Goal: Task Accomplishment & Management: Manage account settings

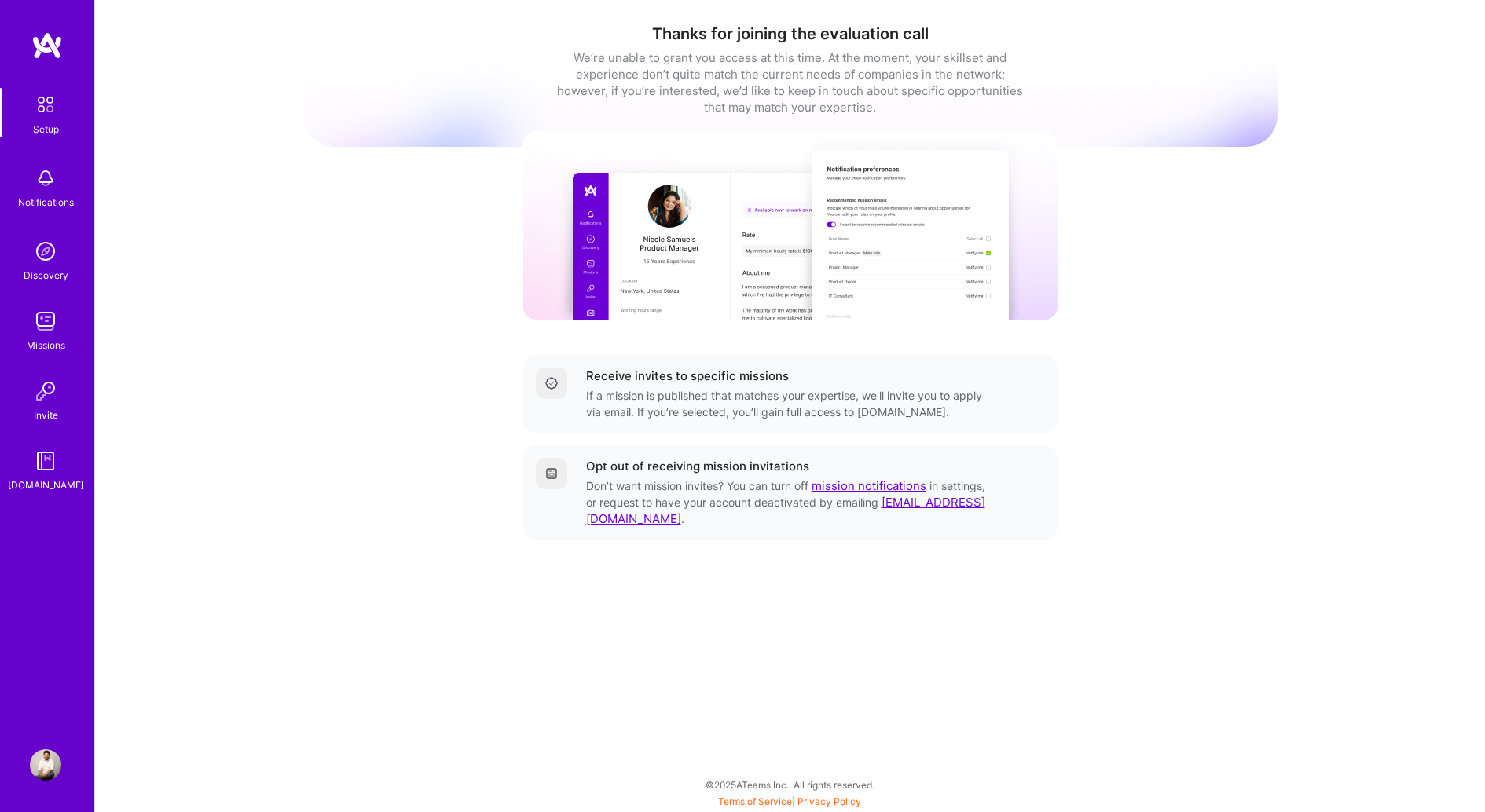
click at [49, 332] on img at bounding box center [45, 320] width 32 height 32
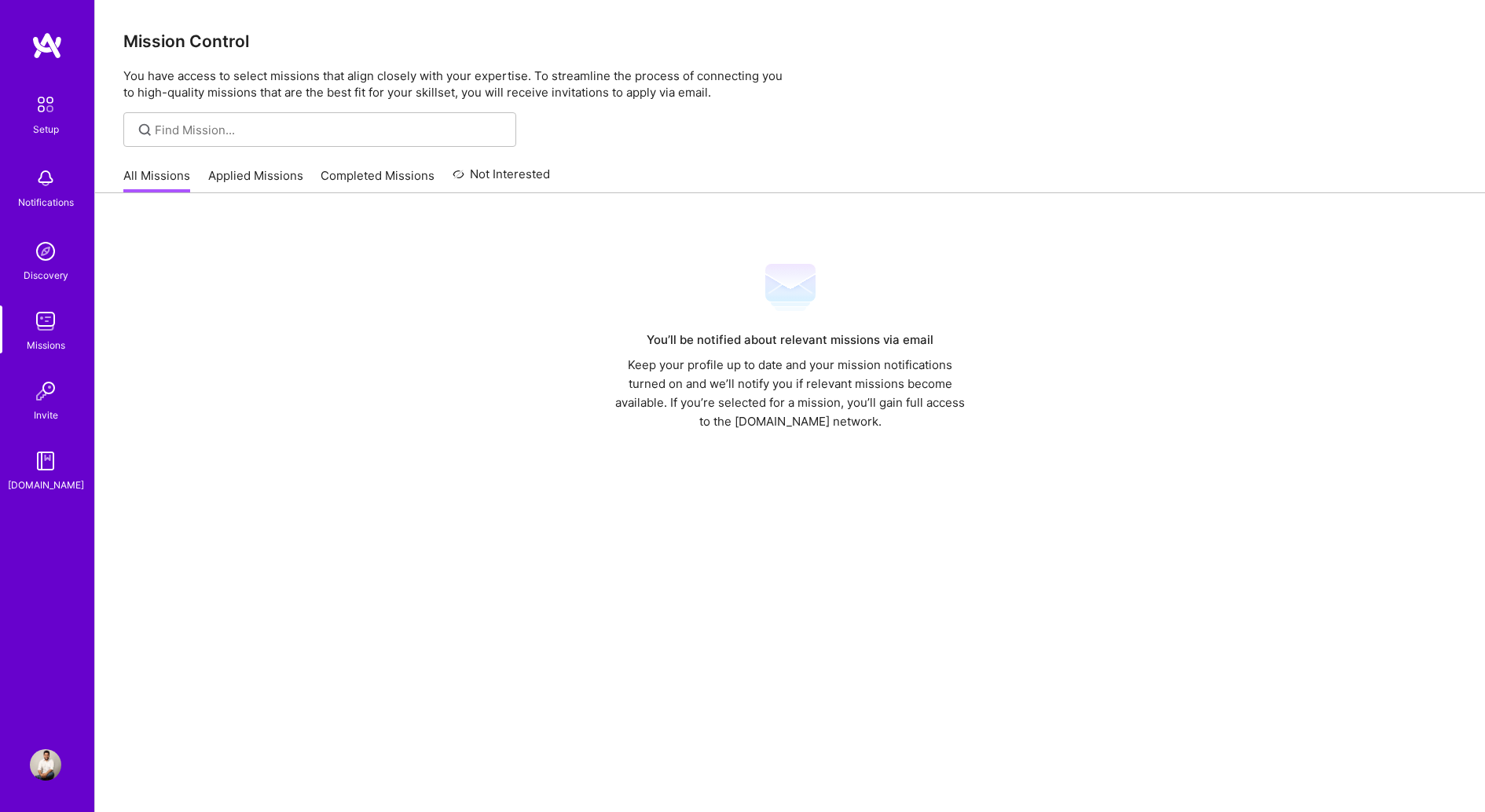
click at [255, 162] on div "All Missions Applied Missions Completed Missions Not Interested" at bounding box center [337, 175] width 427 height 33
click at [255, 169] on link "Applied Missions" at bounding box center [255, 180] width 95 height 26
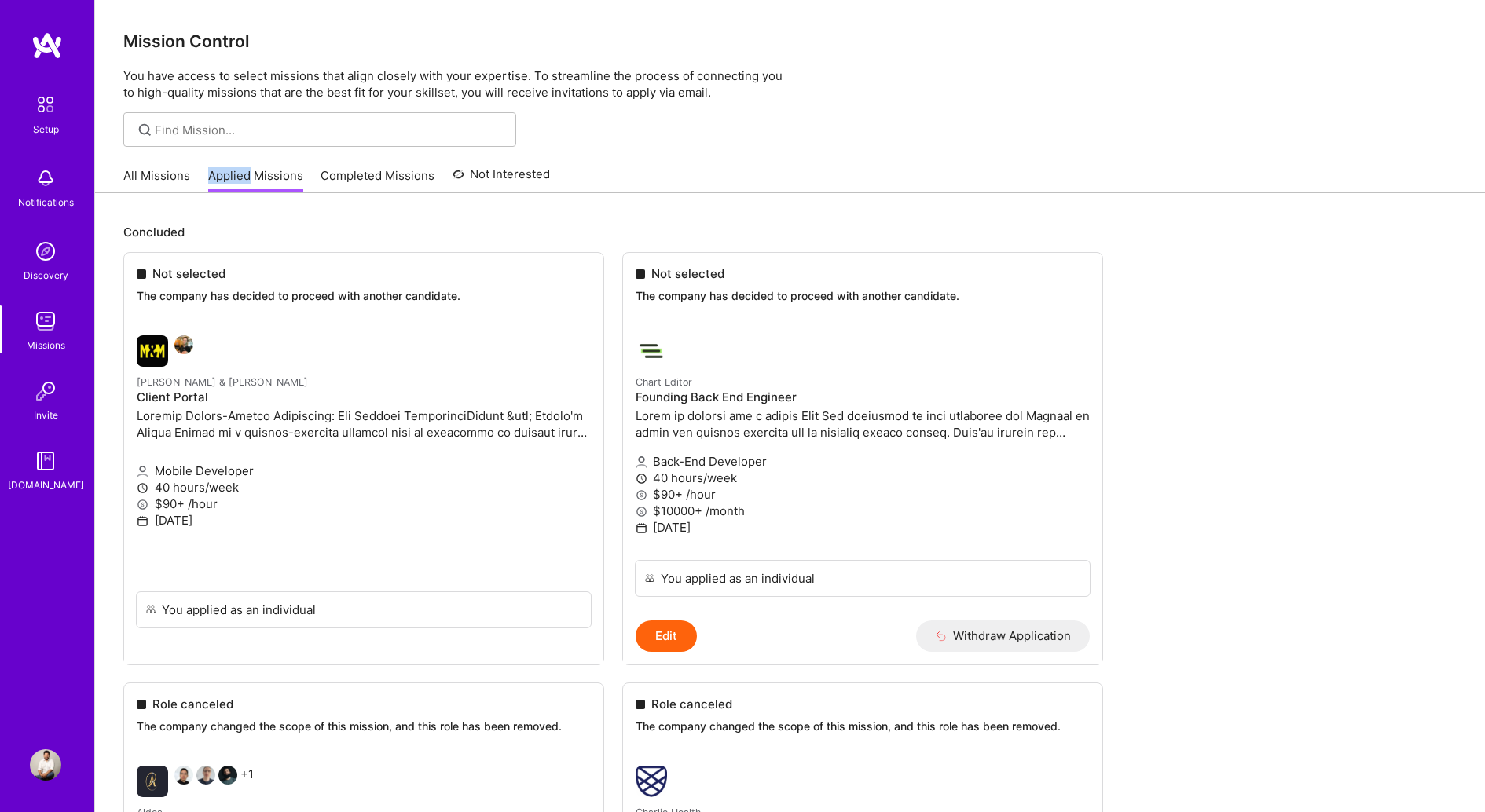
click at [362, 178] on link "Completed Missions" at bounding box center [377, 180] width 114 height 26
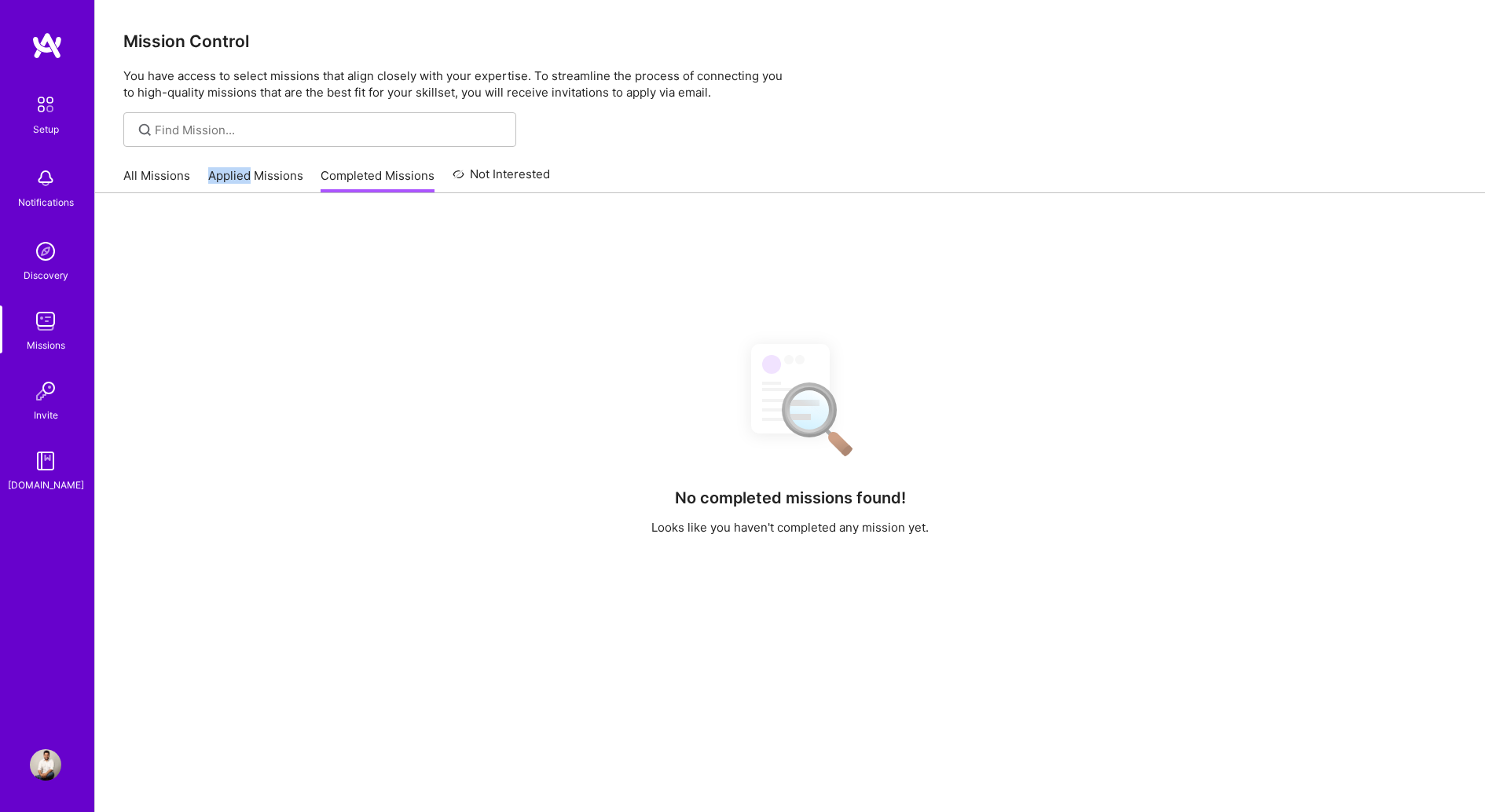
click at [163, 178] on link "All Missions" at bounding box center [157, 180] width 67 height 26
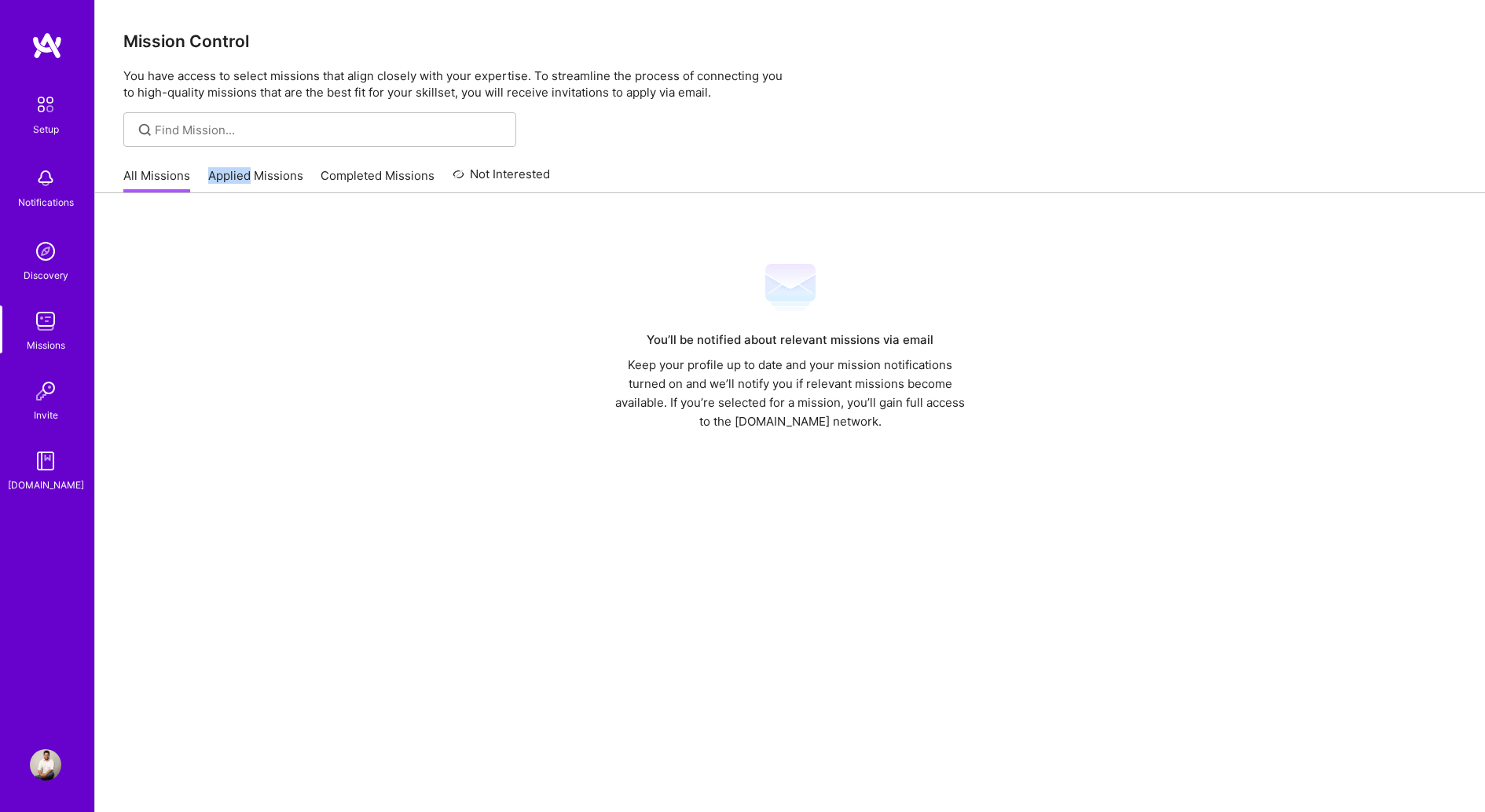
click at [163, 178] on link "All Missions" at bounding box center [157, 180] width 67 height 26
